Goal: Information Seeking & Learning: Find specific page/section

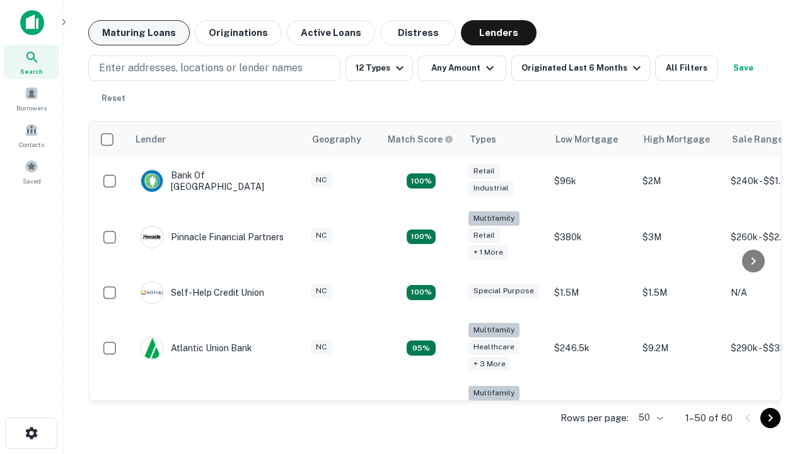
click at [139, 33] on button "Maturing Loans" at bounding box center [138, 32] width 101 height 25
